Goal: Contribute content: Contribute content

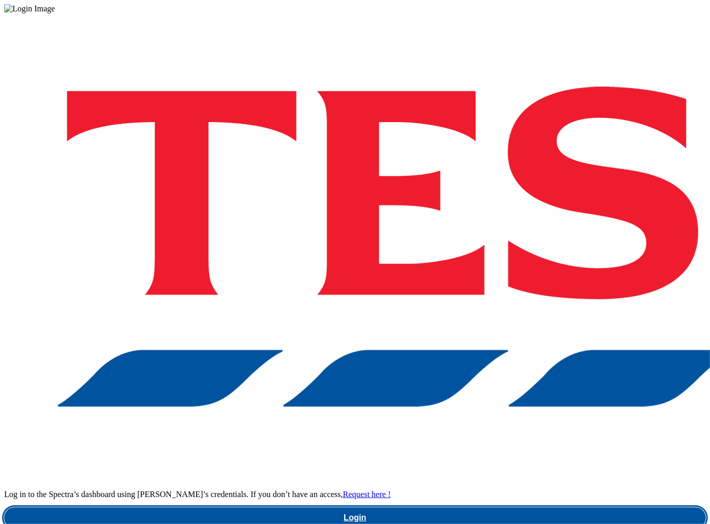
click at [502, 507] on link "Login" at bounding box center [355, 517] width 702 height 21
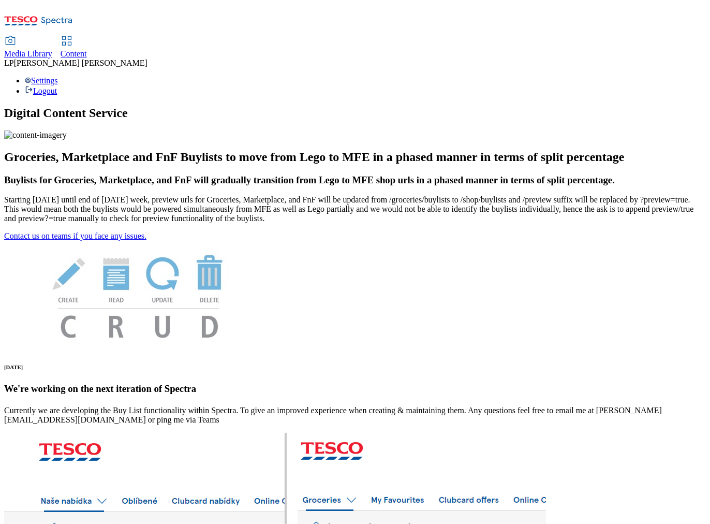
click at [52, 49] on span "Media Library" at bounding box center [28, 53] width 48 height 9
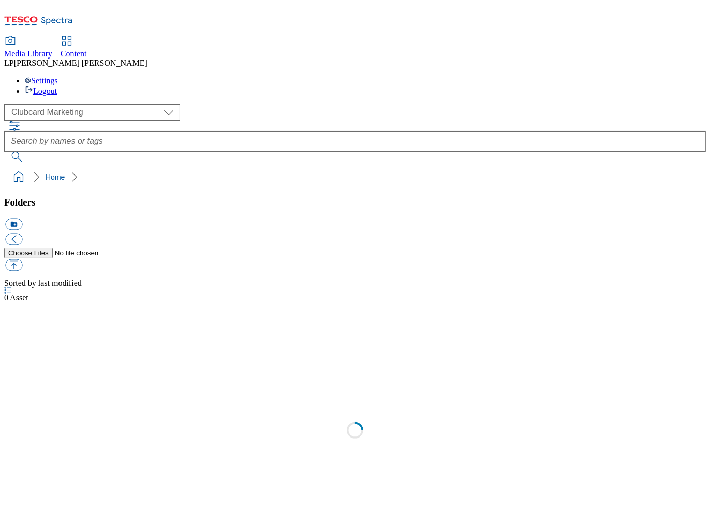
scroll to position [1, 0]
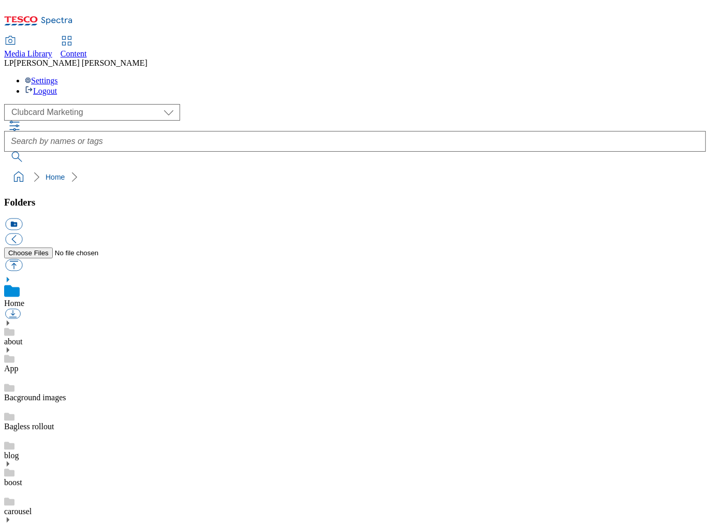
click at [11, 276] on icon at bounding box center [7, 279] width 7 height 7
click at [64, 104] on select "Clubcard Marketing Demo Dotcom UK Emails GHS Marketing UK GHS Product UK GHS RO…" at bounding box center [92, 112] width 176 height 17
select select "flare-ghs-roi"
click at [7, 104] on select "Clubcard Marketing Demo Dotcom UK Emails GHS Marketing UK GHS Product UK GHS RO…" at bounding box center [92, 112] width 176 height 17
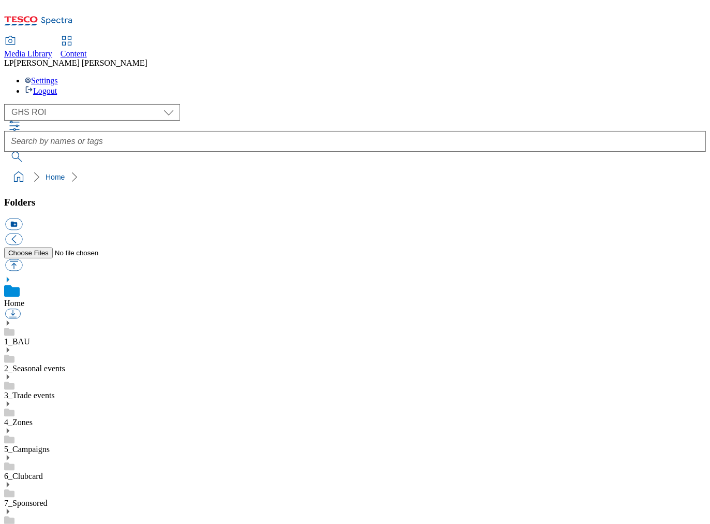
click at [19, 276] on div "Home" at bounding box center [355, 297] width 702 height 43
click at [9, 277] on use at bounding box center [8, 279] width 3 height 5
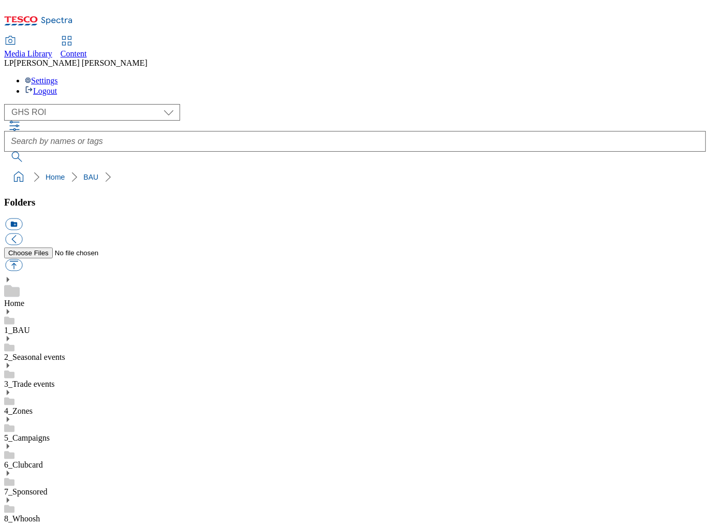
click at [11, 308] on icon at bounding box center [7, 311] width 7 height 7
click at [11, 415] on icon at bounding box center [7, 418] width 7 height 7
click at [44, 308] on div "1_BAU" at bounding box center [355, 321] width 702 height 27
click at [11, 308] on icon at bounding box center [7, 311] width 7 height 7
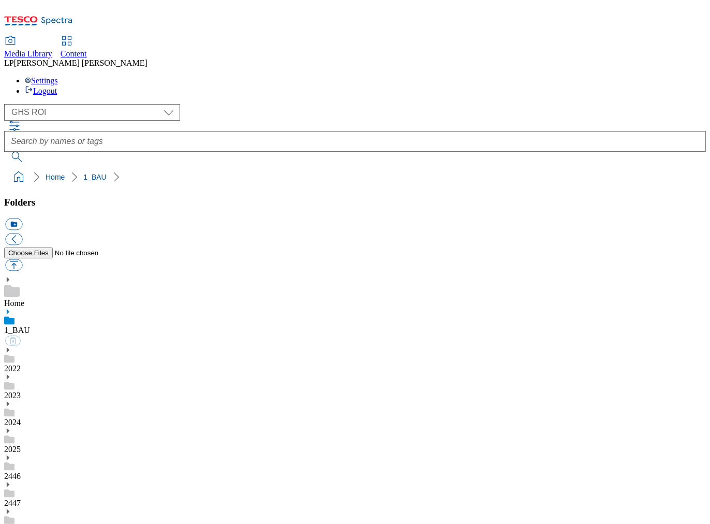
scroll to position [78, 0]
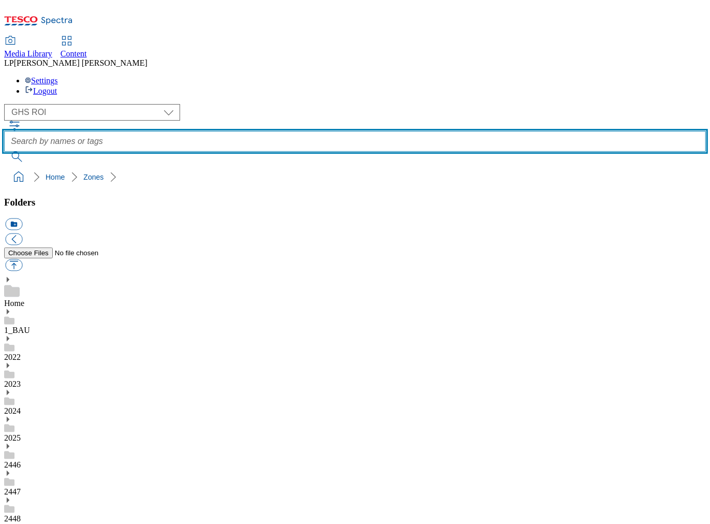
click at [294, 131] on input "text" at bounding box center [355, 141] width 702 height 21
type input "r"
type input "price match"
click at [4, 152] on button "submit" at bounding box center [17, 157] width 27 height 10
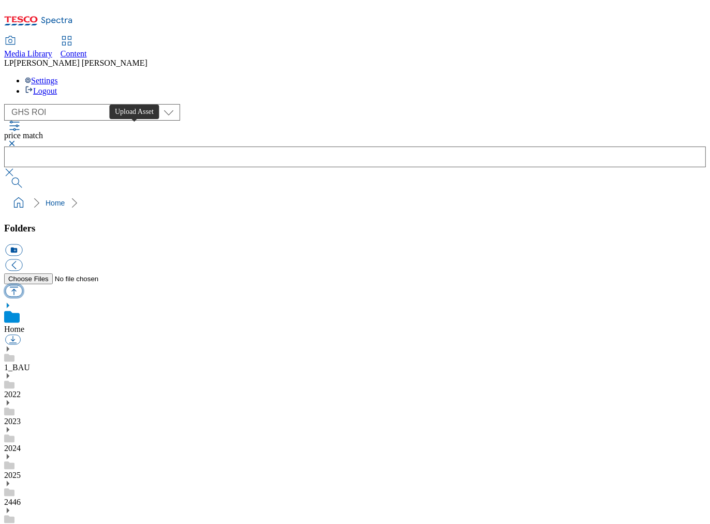
click at [22, 285] on button "button" at bounding box center [13, 291] width 17 height 12
type input "C:\fakepath\Aldi_Price_Match_27-Aug.pdf"
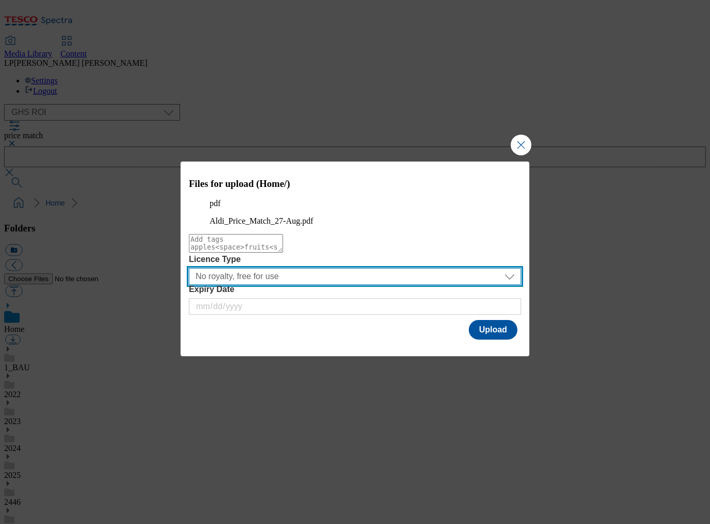
click at [325, 285] on select "No royalty, free for use All media 3 months UK only All media 6 months UK only …" at bounding box center [355, 276] width 332 height 17
click at [189, 285] on select "No royalty, free for use All media 3 months UK only All media 6 months UK only …" at bounding box center [355, 276] width 332 height 17
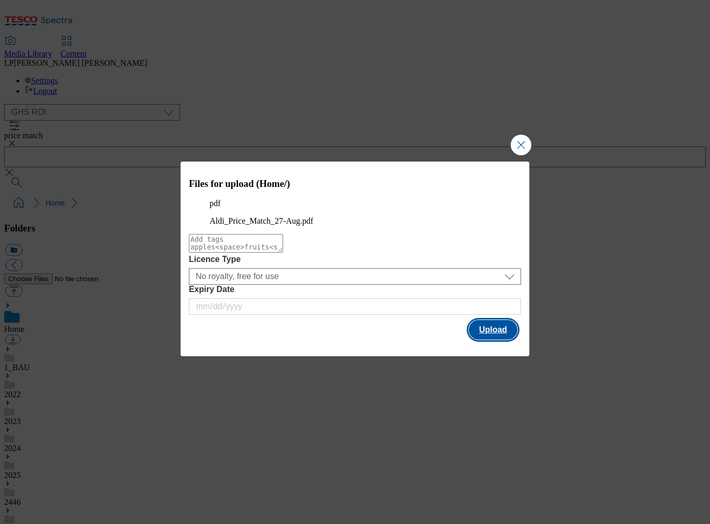
click at [496, 339] on button "Upload" at bounding box center [493, 330] width 49 height 20
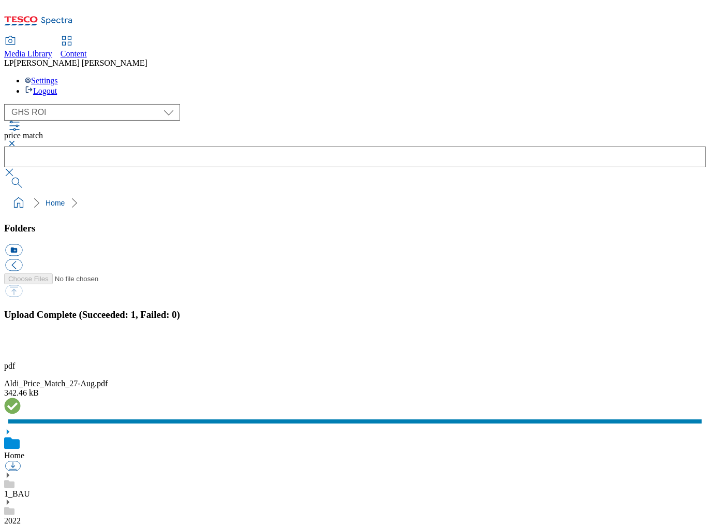
click at [649, 397] on div at bounding box center [355, 406] width 702 height 19
click at [21, 342] on button "button" at bounding box center [13, 347] width 16 height 10
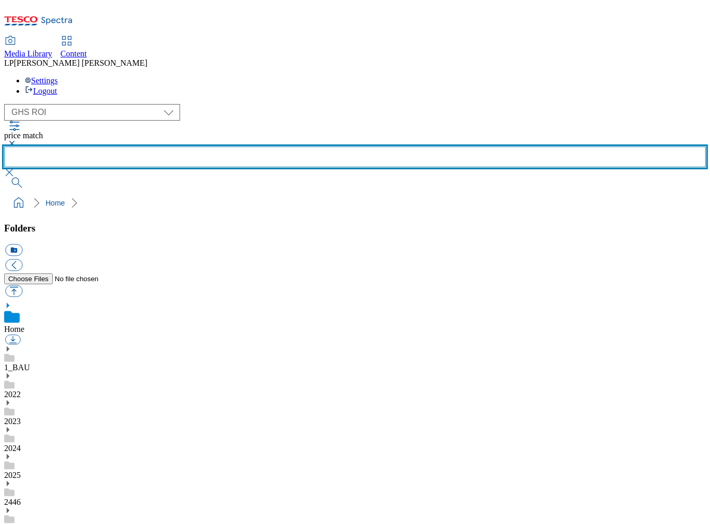
click at [332, 146] on input "text" at bounding box center [355, 156] width 702 height 21
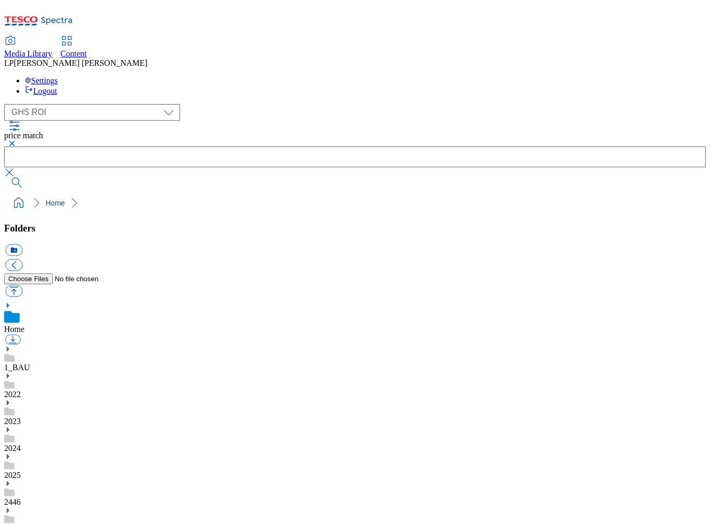
click at [31, 177] on button "submit" at bounding box center [17, 182] width 27 height 10
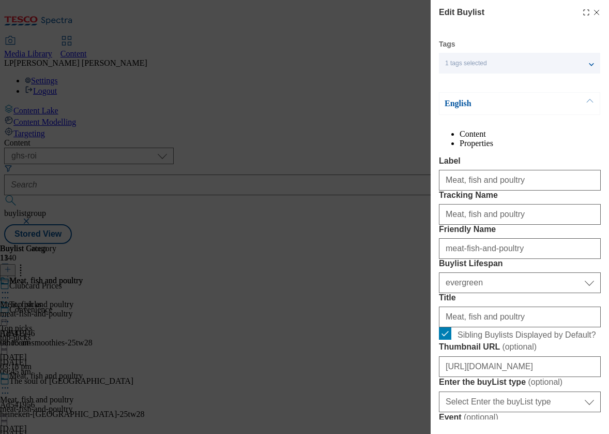
select select "ghs-roi"
select select "evergreen"
select select "Banner"
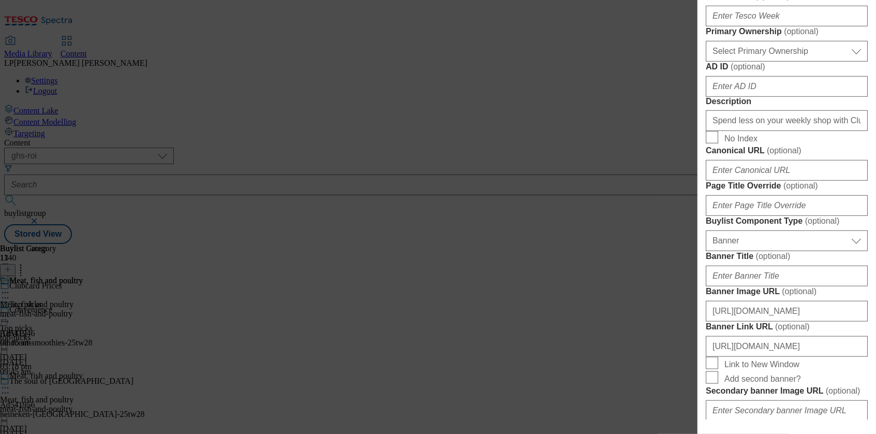
scroll to position [456, 0]
click at [609, 130] on input "Spend less on your weekly shop with Clubcard Prices on meat, fish and poultry. …" at bounding box center [787, 120] width 162 height 21
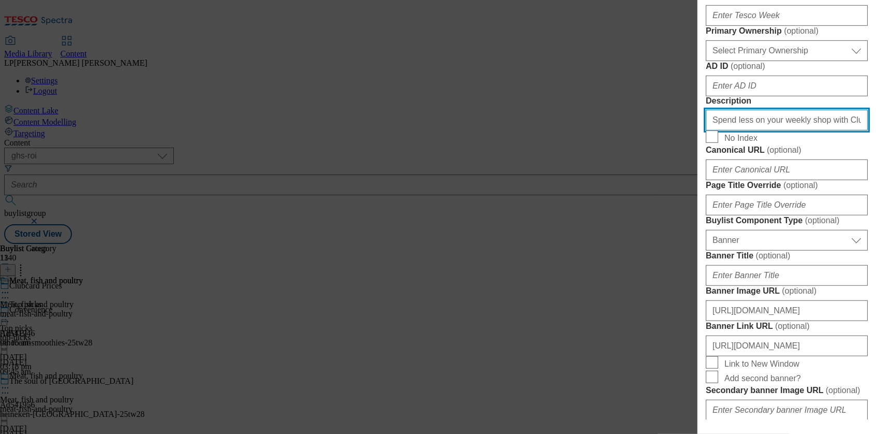
click at [609, 130] on input "Spend less on your weekly shop with Clubcard Prices on meat, fish and poultry. …" at bounding box center [787, 120] width 162 height 21
